Goal: Task Accomplishment & Management: Manage account settings

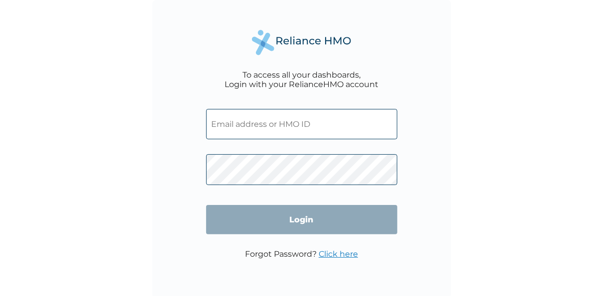
click at [249, 128] on input "text" at bounding box center [301, 124] width 191 height 30
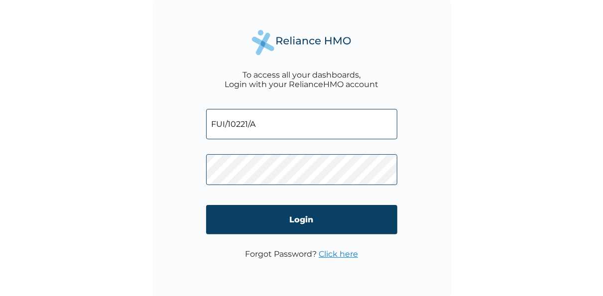
type input "FUI/10221/A"
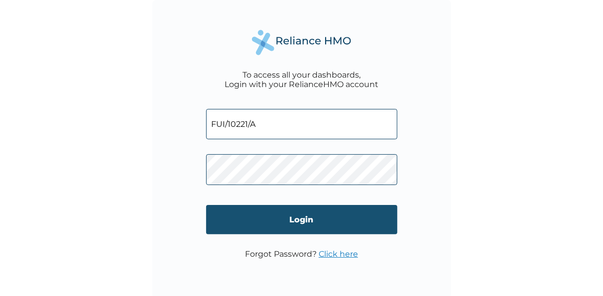
click at [307, 220] on input "Login" at bounding box center [301, 219] width 191 height 29
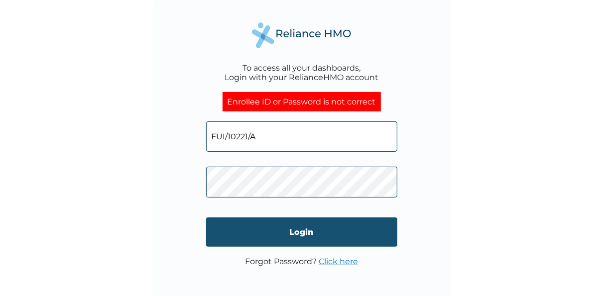
click at [306, 234] on input "Login" at bounding box center [301, 232] width 191 height 29
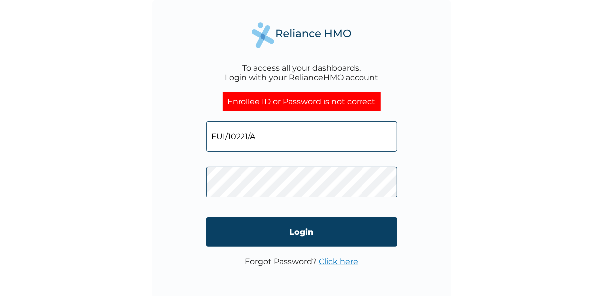
click input "Login" at bounding box center [301, 232] width 191 height 29
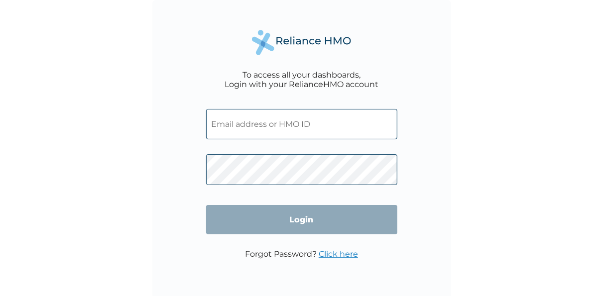
scroll to position [2, 0]
